Goal: Information Seeking & Learning: Learn about a topic

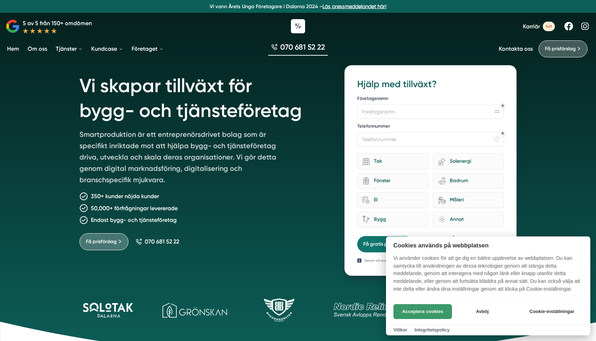
click at [443, 310] on button "Acceptera cookies" at bounding box center [423, 312] width 59 height 15
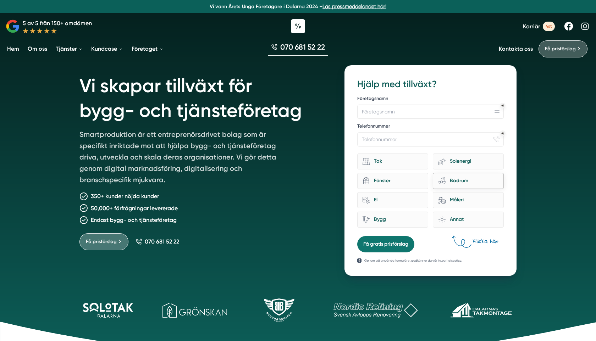
click at [463, 178] on div "Badrum" at bounding box center [472, 181] width 53 height 10
click at [0, 0] on input "bathroom-tub-towel Badrum" at bounding box center [0, 0] width 0 height 0
click at [261, 168] on p "Smartproduktion är ett entreprenörsdrivet bolag som är specifikt inriktade mot …" at bounding box center [182, 159] width 204 height 60
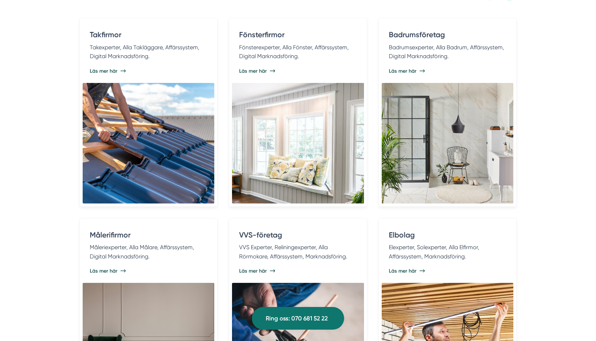
scroll to position [1479, 0]
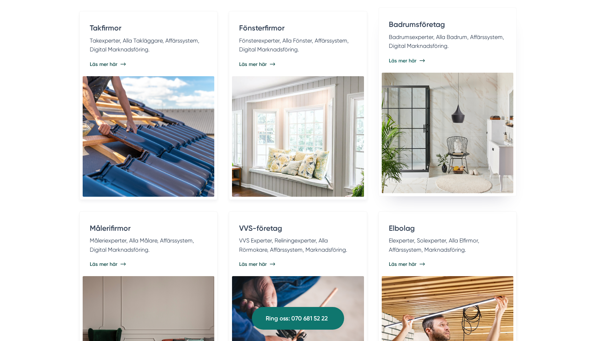
click at [440, 111] on img at bounding box center [448, 133] width 132 height 121
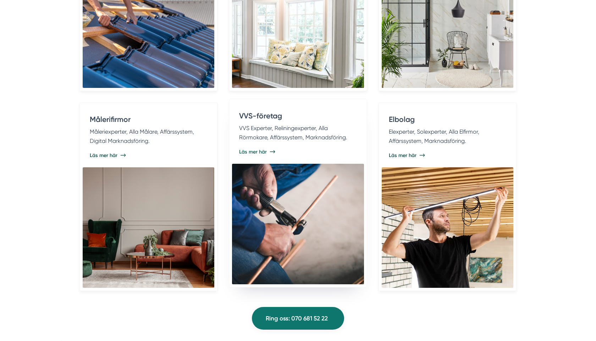
scroll to position [1594, 0]
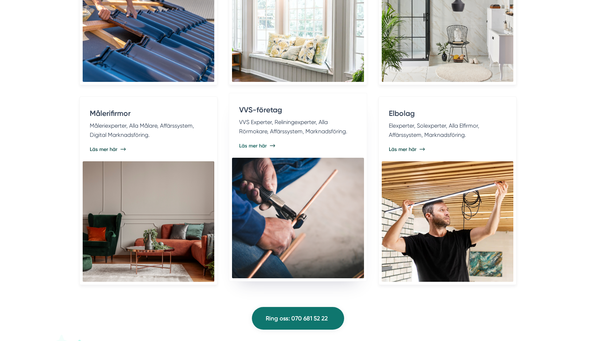
click at [281, 173] on img at bounding box center [298, 218] width 132 height 121
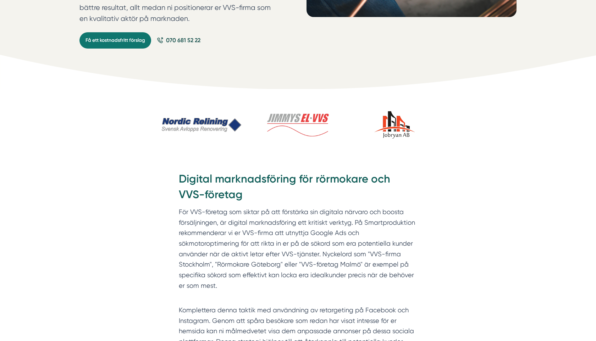
scroll to position [228, 0]
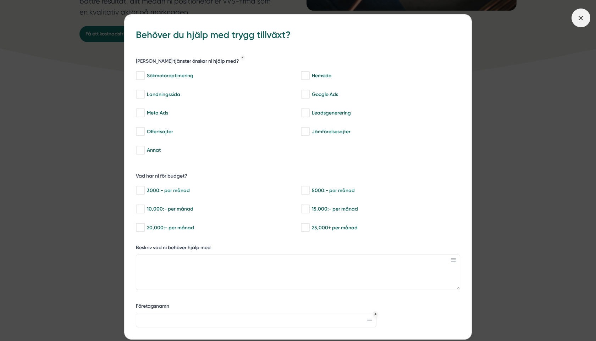
click at [586, 15] on span at bounding box center [581, 18] width 19 height 19
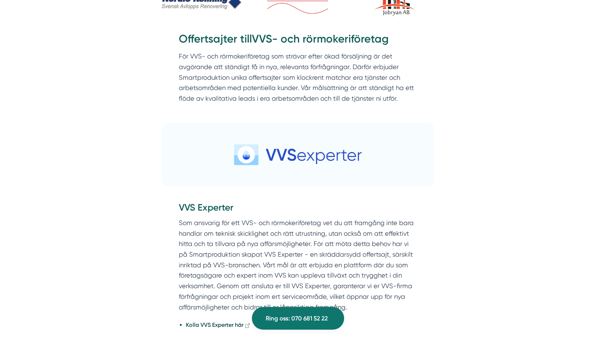
scroll to position [2962, 0]
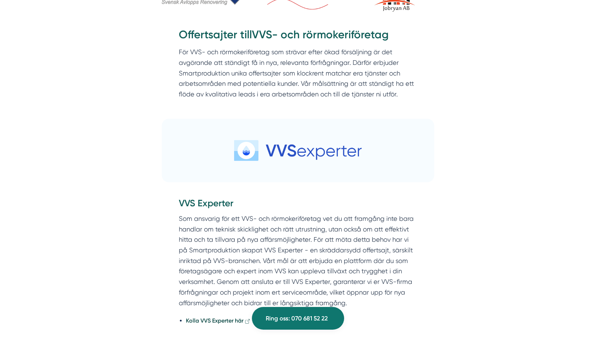
click at [278, 158] on img at bounding box center [298, 151] width 273 height 64
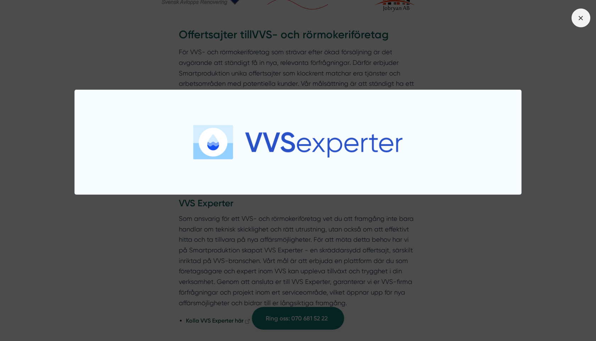
click at [584, 20] on icon at bounding box center [581, 18] width 8 height 8
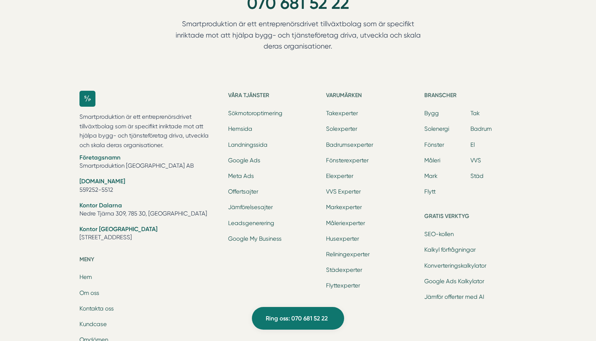
scroll to position [5161, 0]
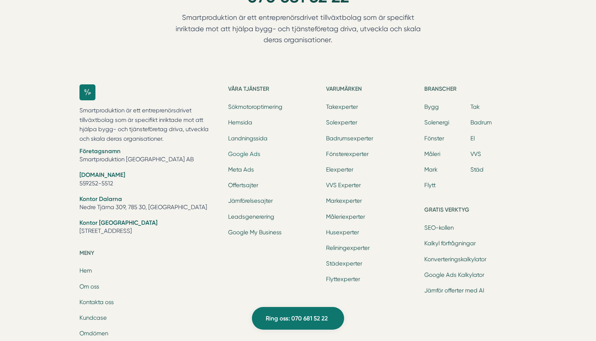
click at [241, 156] on link "Google Ads" at bounding box center [244, 154] width 32 height 7
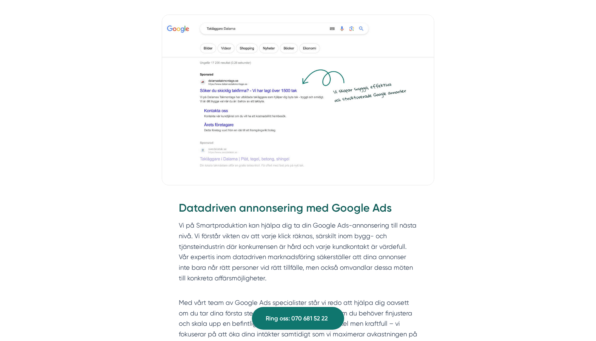
scroll to position [581, 0]
